Goal: Register for event/course

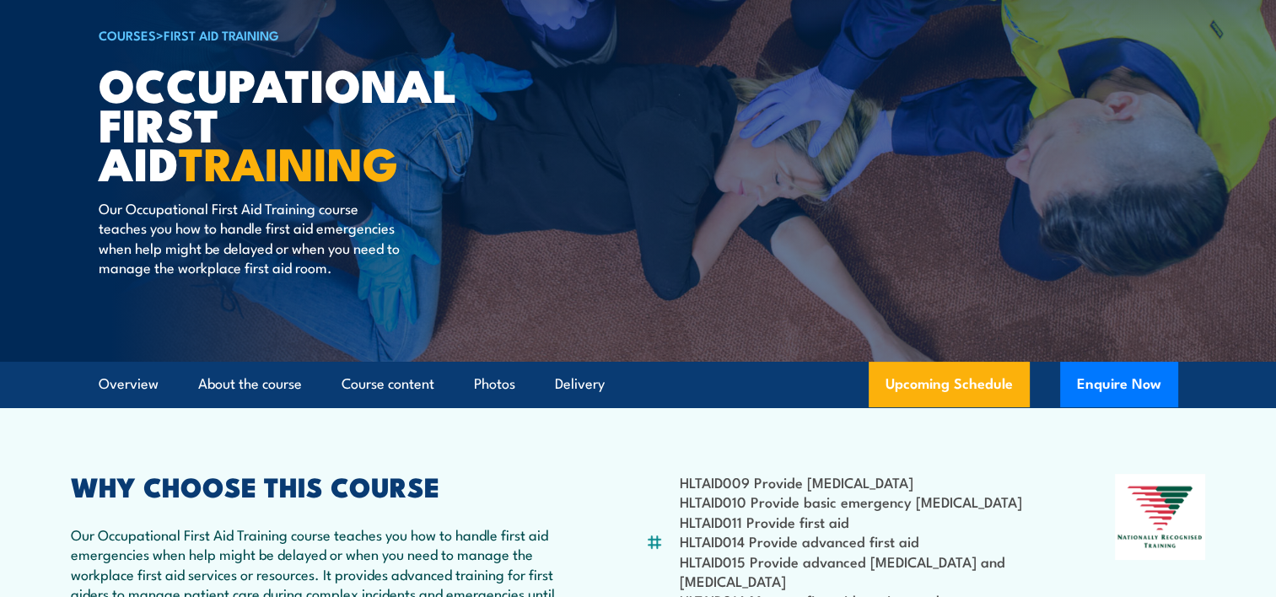
scroll to position [422, 0]
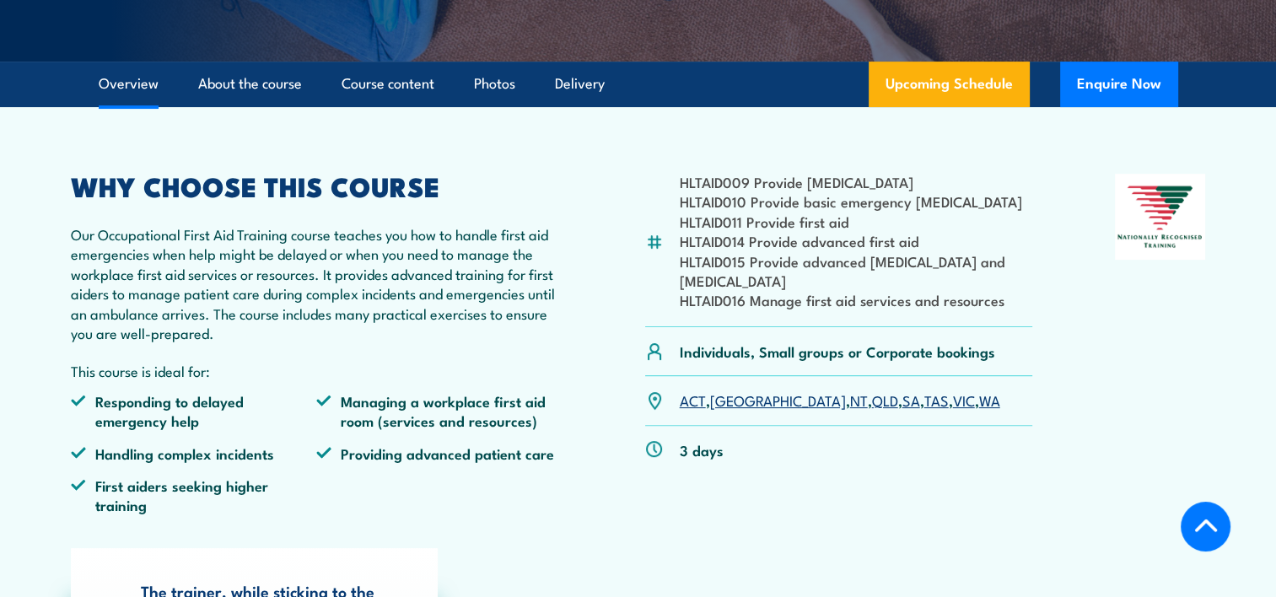
click at [719, 398] on link "[GEOGRAPHIC_DATA]" at bounding box center [778, 399] width 136 height 20
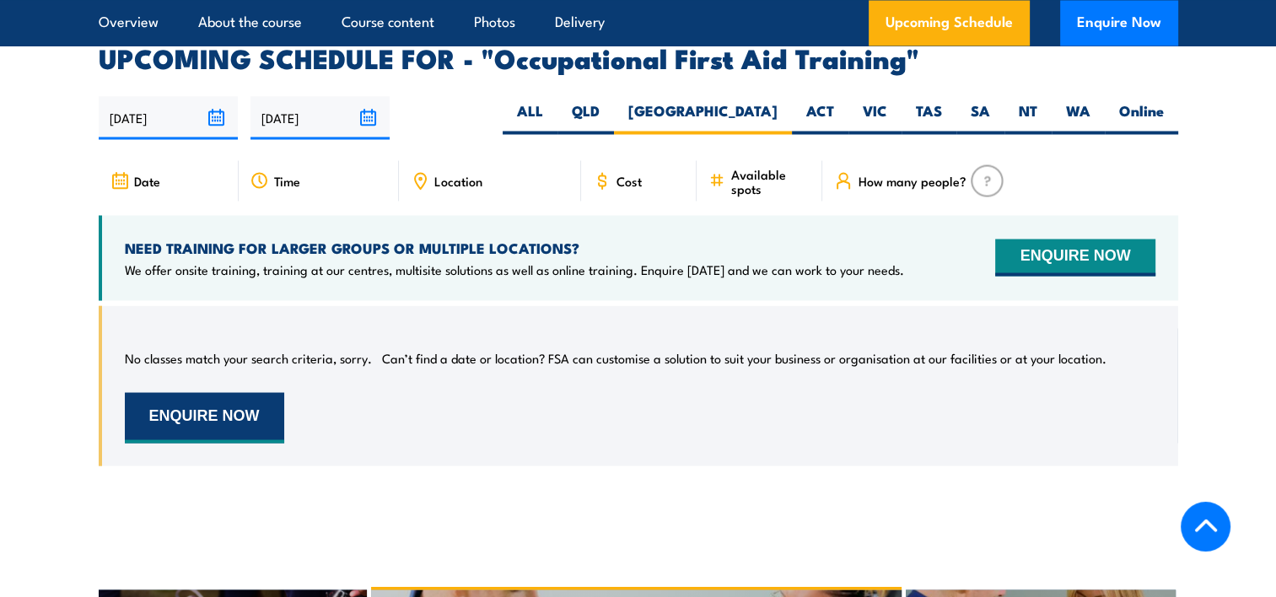
click at [262, 392] on button "ENQUIRE NOW" at bounding box center [204, 417] width 159 height 51
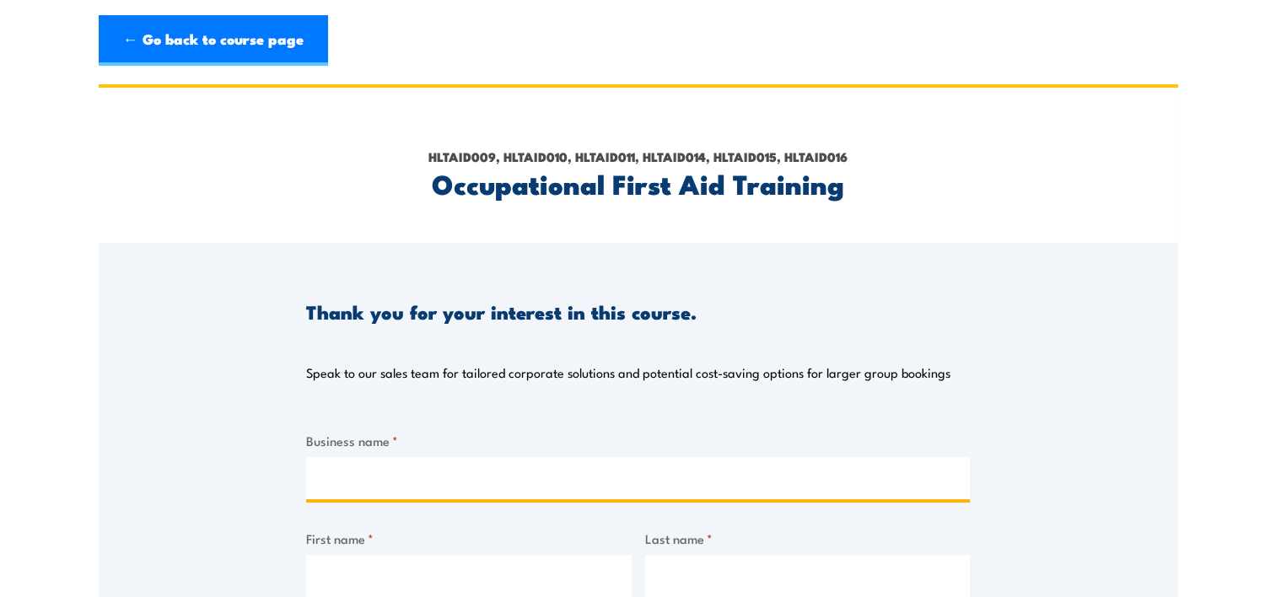
click at [375, 481] on input "Business name *" at bounding box center [637, 478] width 663 height 42
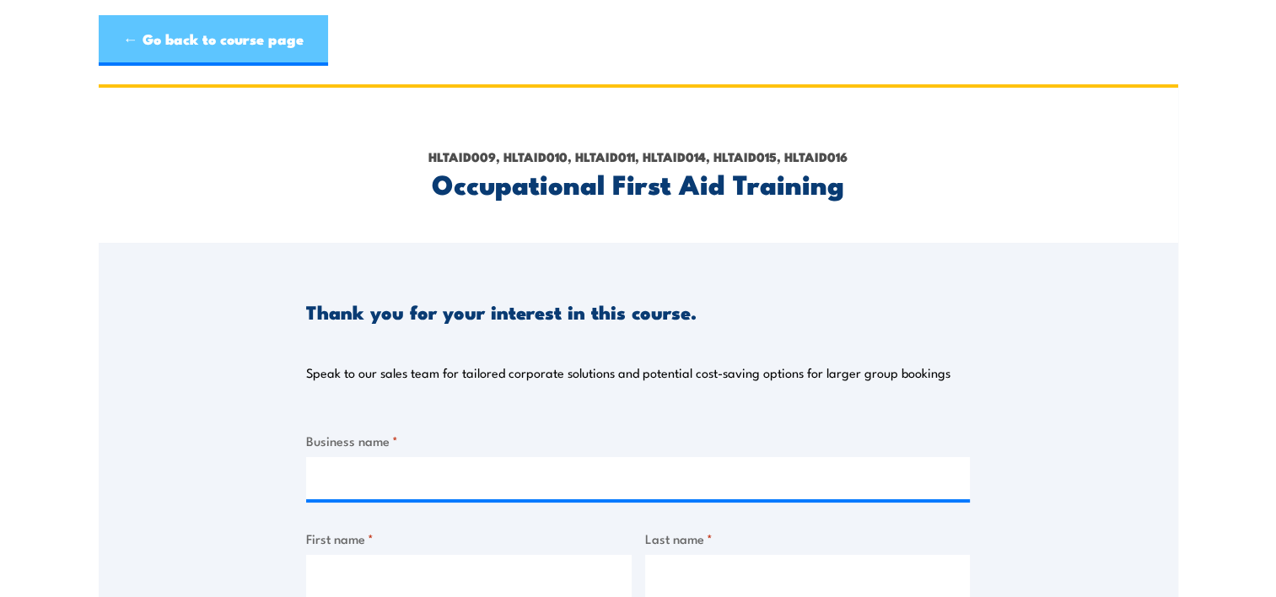
click at [201, 43] on link "← Go back to course page" at bounding box center [213, 40] width 229 height 51
